Goal: Find specific page/section: Find specific page/section

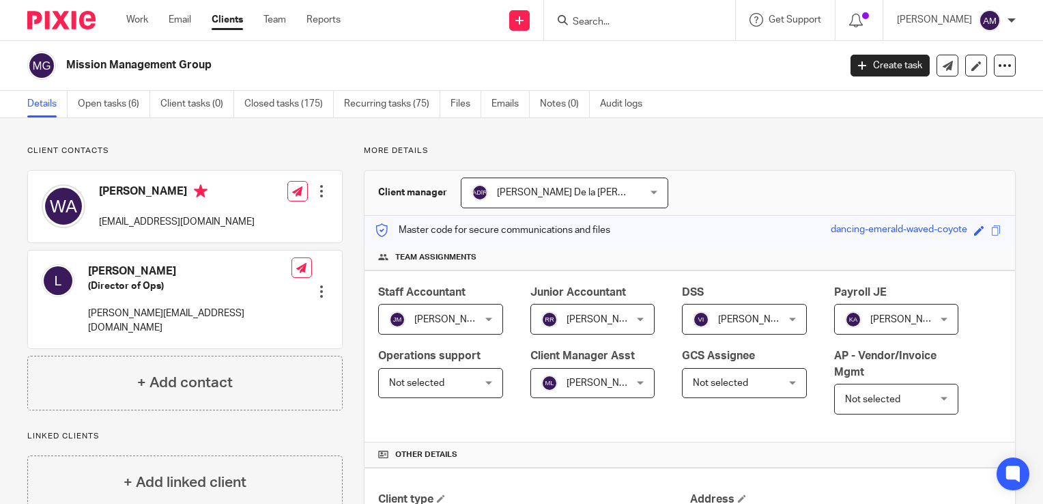
scroll to position [122, 0]
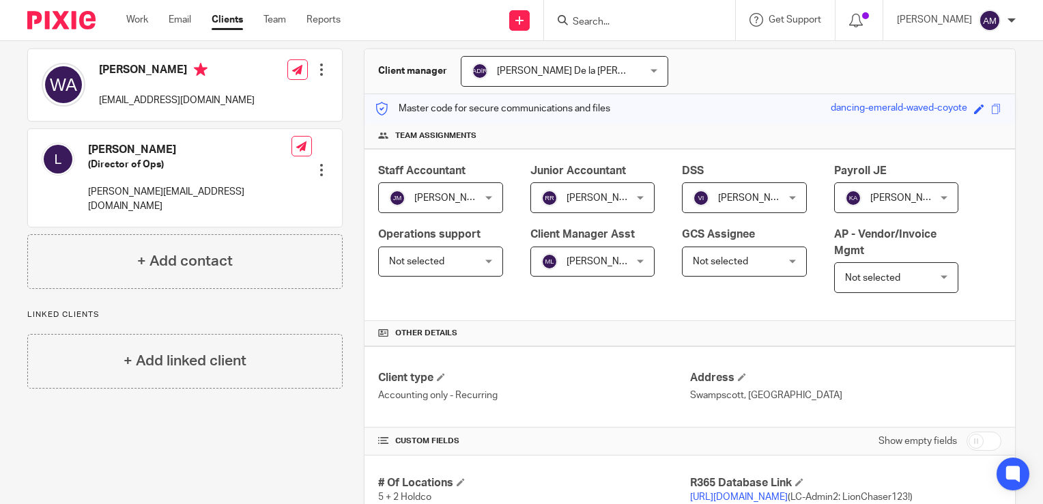
click at [628, 20] on input "Search" at bounding box center [632, 22] width 123 height 12
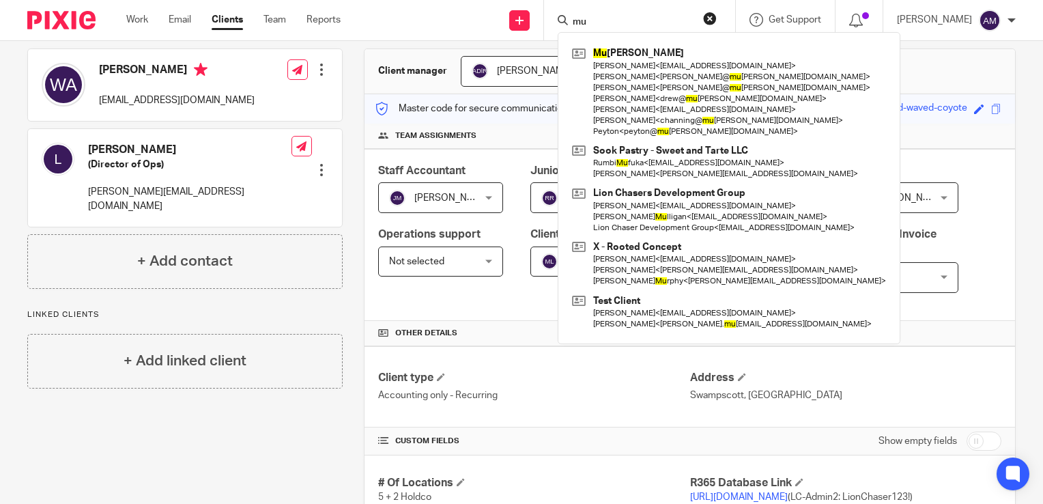
type input "m"
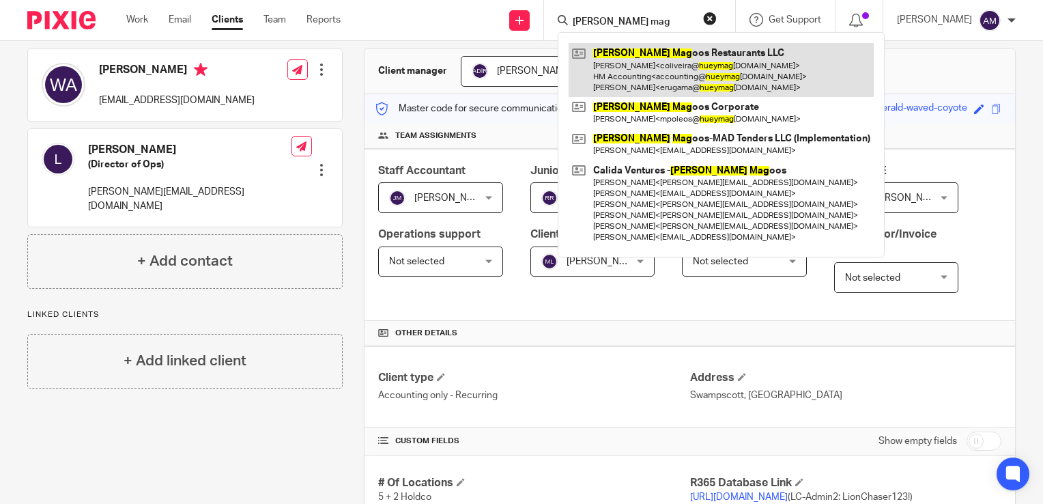
type input "huey mag"
click at [670, 76] on link at bounding box center [721, 70] width 305 height 54
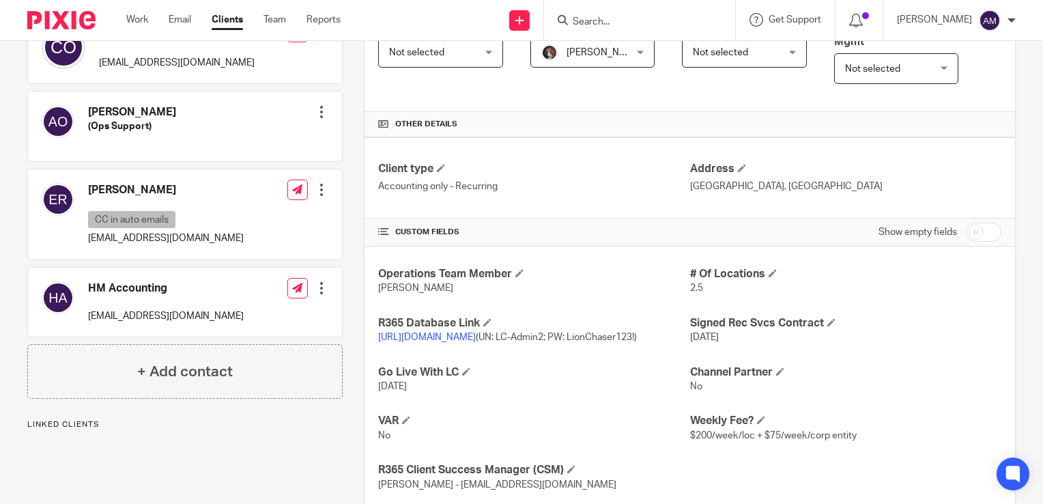
scroll to position [341, 0]
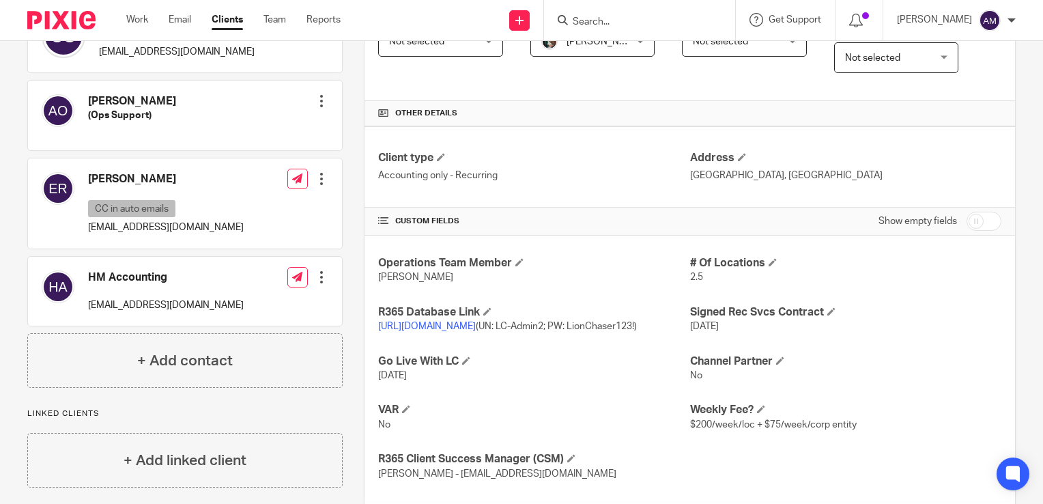
click at [476, 322] on link "[URL][DOMAIN_NAME]" at bounding box center [427, 327] width 98 height 10
